Goal: Task Accomplishment & Management: Use online tool/utility

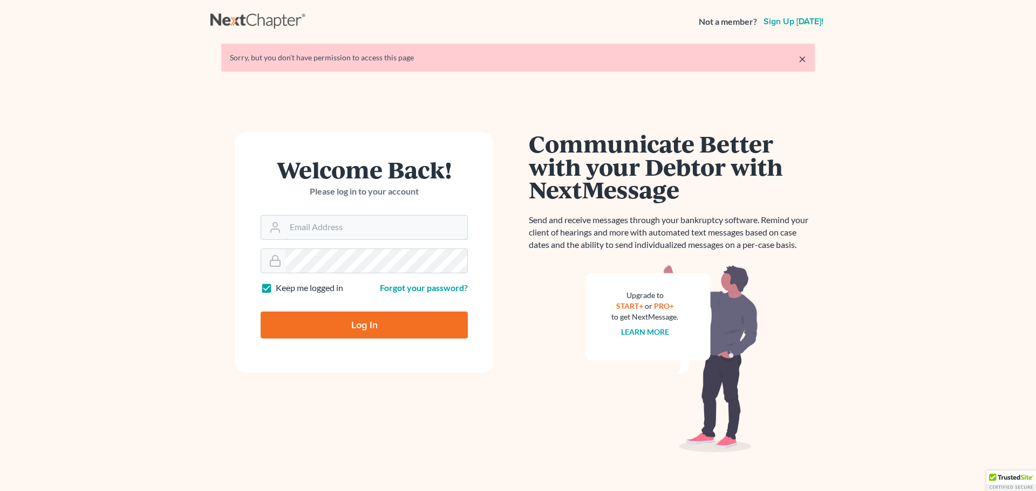
type input "[EMAIL_ADDRESS][DOMAIN_NAME]"
click at [318, 313] on input "Log In" at bounding box center [364, 325] width 207 height 27
type input "Thinking..."
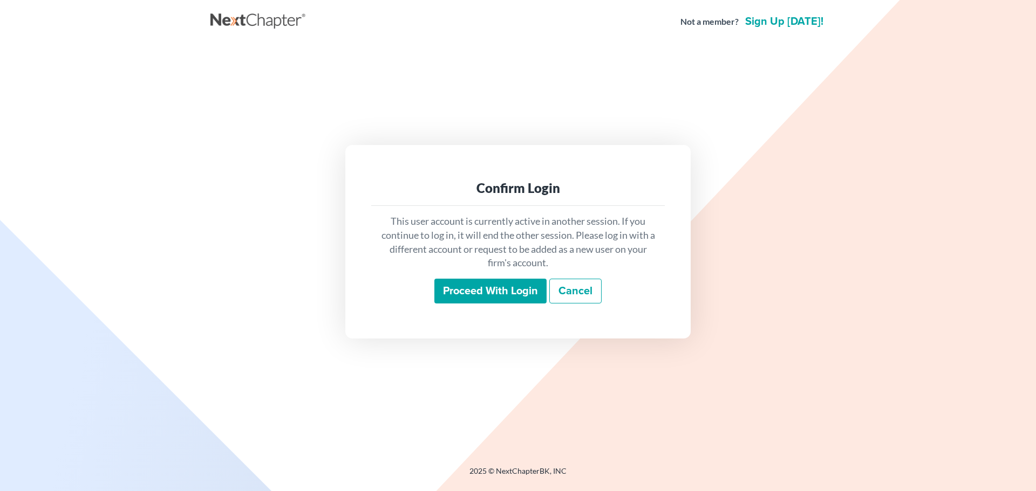
click at [536, 283] on input "Proceed with login" at bounding box center [490, 291] width 112 height 25
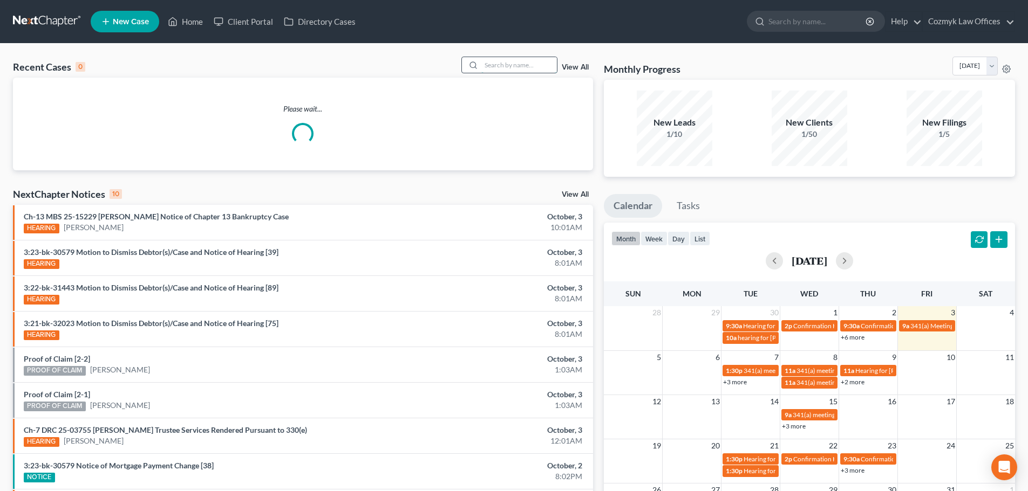
click at [516, 63] on input "search" at bounding box center [519, 65] width 76 height 16
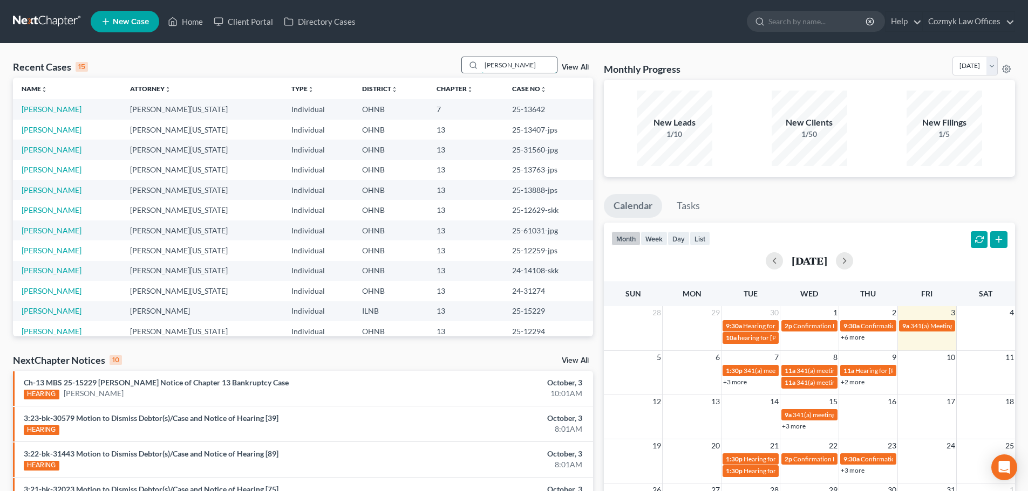
type input "[PERSON_NAME]"
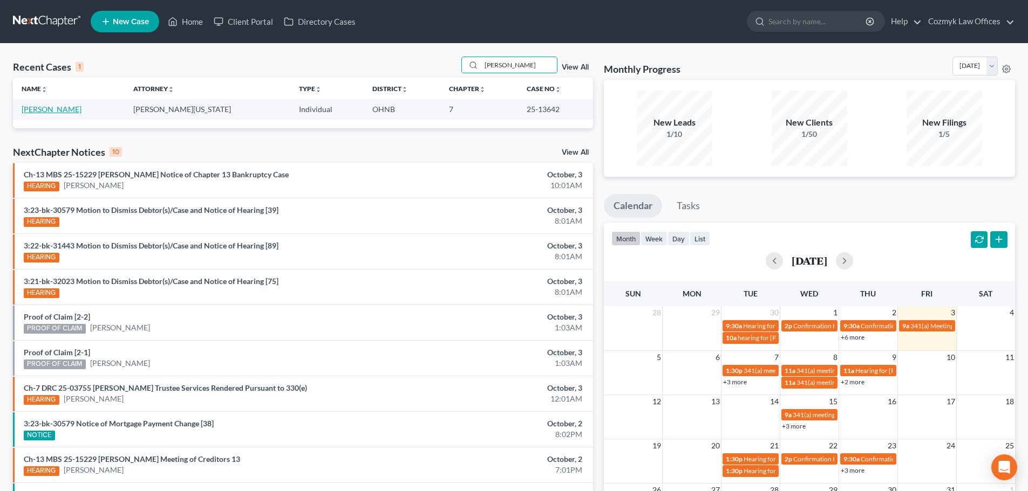
click at [30, 113] on link "[PERSON_NAME]" at bounding box center [52, 109] width 60 height 9
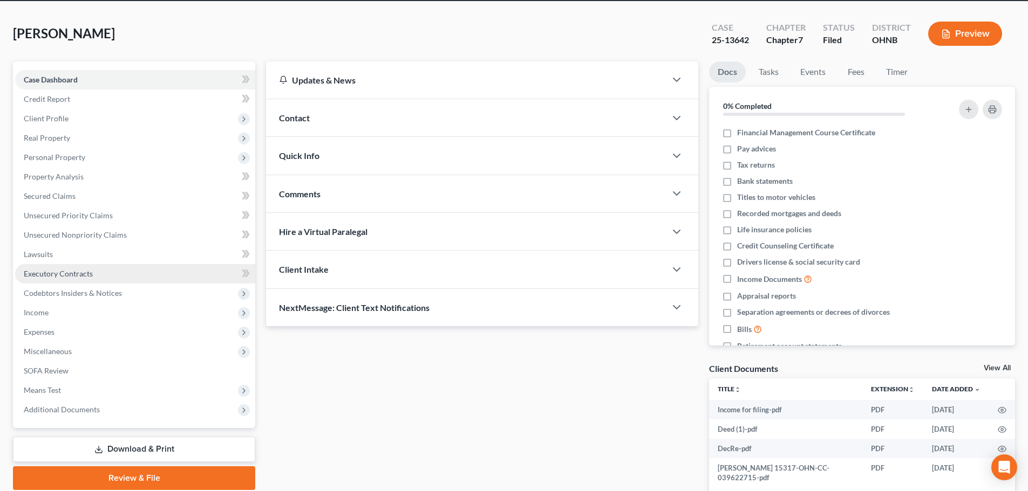
scroll to position [54, 0]
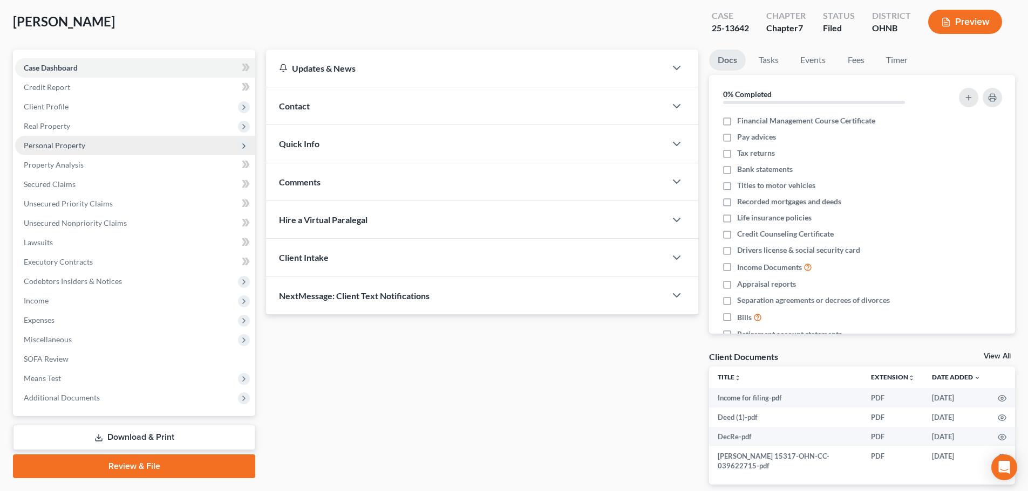
click at [40, 150] on span "Personal Property" at bounding box center [135, 145] width 240 height 19
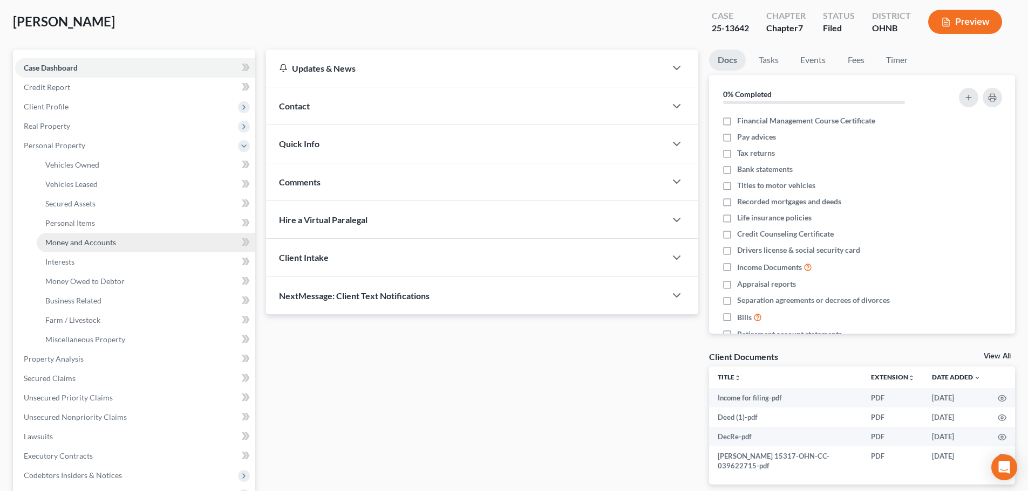
click at [63, 240] on span "Money and Accounts" at bounding box center [80, 242] width 71 height 9
